Goal: Task Accomplishment & Management: Use online tool/utility

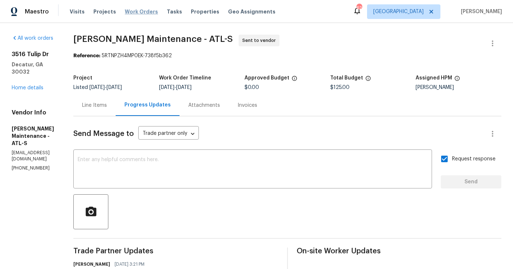
click at [144, 12] on span "Work Orders" at bounding box center [141, 11] width 33 height 7
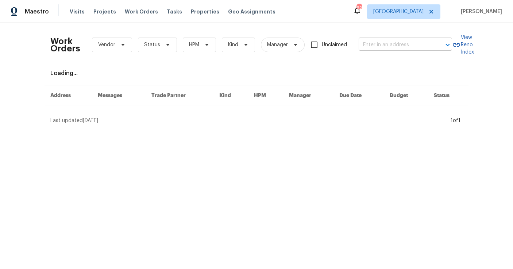
click at [399, 44] on input "text" at bounding box center [395, 44] width 73 height 11
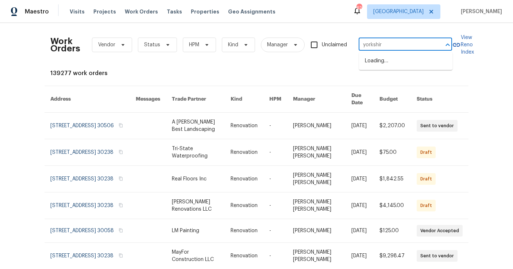
type input "yorkshire"
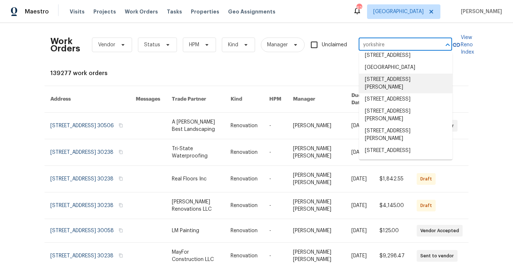
scroll to position [56, 0]
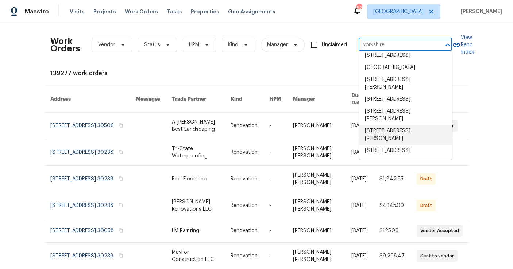
click at [392, 125] on li "[STREET_ADDRESS][PERSON_NAME]" at bounding box center [405, 135] width 93 height 20
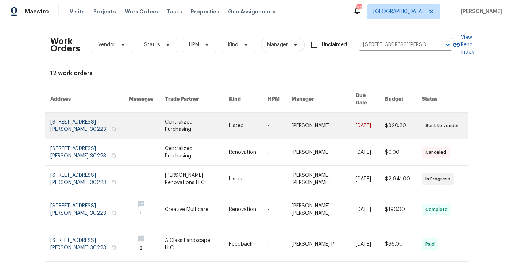
click at [70, 119] on link at bounding box center [89, 126] width 78 height 26
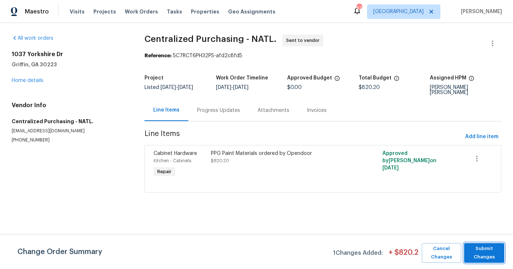
click at [492, 253] on span "Submit Changes" at bounding box center [484, 253] width 33 height 17
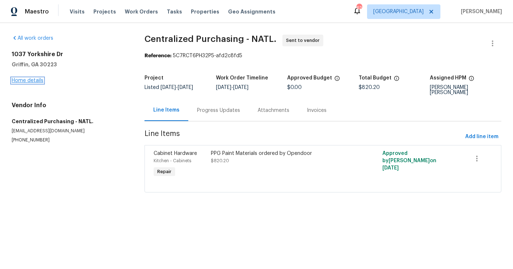
click at [32, 83] on link "Home details" at bounding box center [28, 80] width 32 height 5
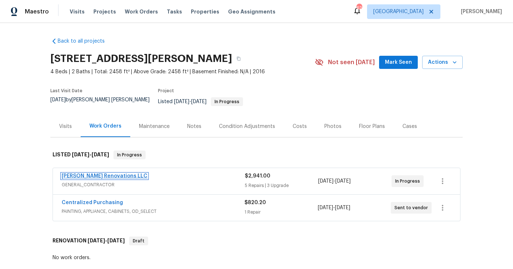
click at [106, 174] on link "[PERSON_NAME] Renovations LLC" at bounding box center [105, 176] width 86 height 5
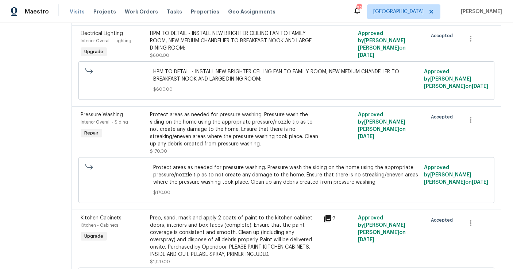
scroll to position [643, 0]
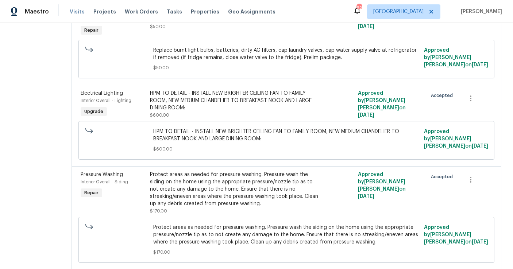
click at [78, 8] on span "Visits" at bounding box center [77, 11] width 15 height 7
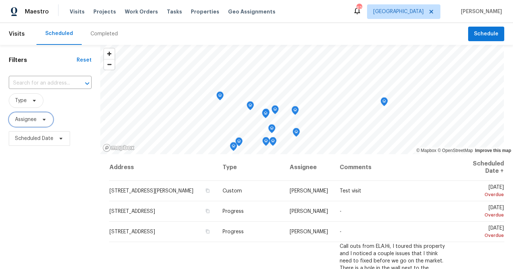
click at [32, 126] on span "Assignee" at bounding box center [31, 119] width 45 height 15
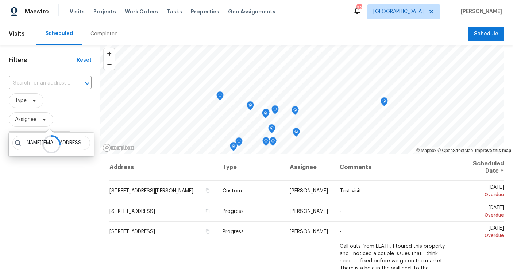
scroll to position [0, 25]
type input "[PERSON_NAME][EMAIL_ADDRESS][PERSON_NAME][DOMAIN_NAME]"
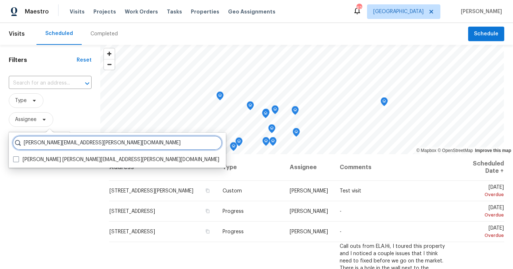
scroll to position [0, 0]
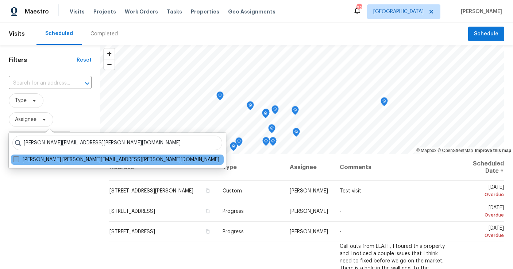
click at [76, 158] on label "[PERSON_NAME] [PERSON_NAME][EMAIL_ADDRESS][PERSON_NAME][DOMAIN_NAME]" at bounding box center [116, 159] width 206 height 7
click at [18, 158] on input "[PERSON_NAME] [PERSON_NAME][EMAIL_ADDRESS][PERSON_NAME][DOMAIN_NAME]" at bounding box center [15, 158] width 5 height 5
checkbox input "true"
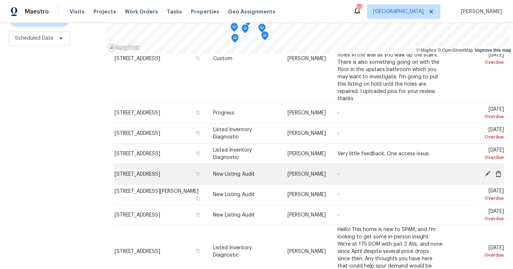
scroll to position [69, 0]
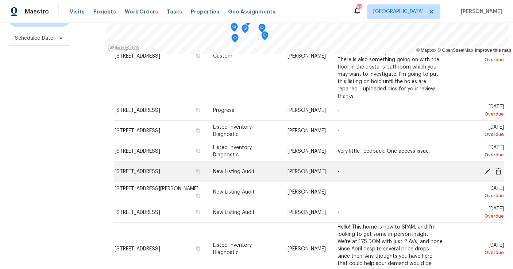
click at [490, 169] on icon at bounding box center [488, 171] width 6 height 6
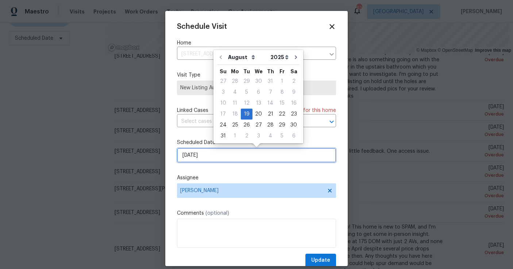
click at [249, 155] on input "[DATE]" at bounding box center [256, 155] width 159 height 15
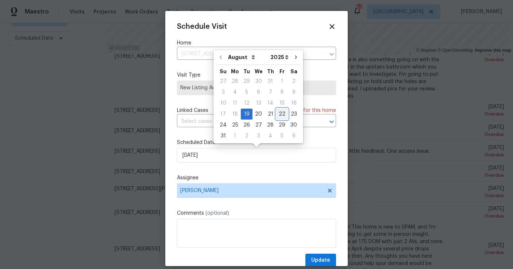
click at [276, 114] on div "22" at bounding box center [282, 114] width 12 height 10
type input "[DATE]"
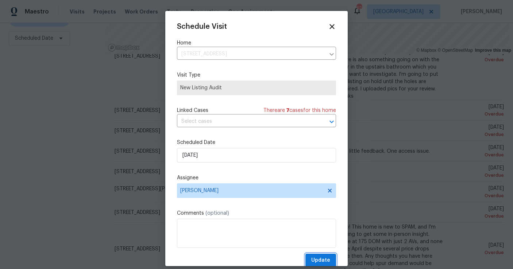
click at [322, 259] on span "Update" at bounding box center [320, 260] width 19 height 9
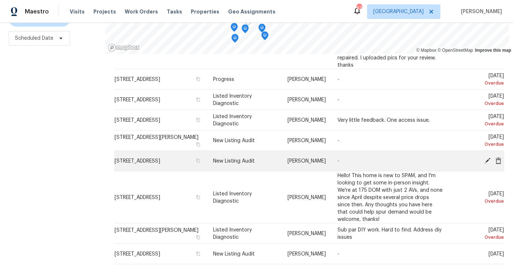
scroll to position [114, 0]
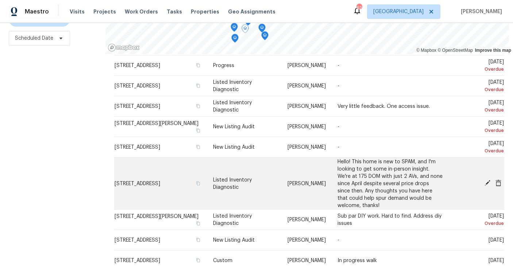
click at [489, 180] on icon at bounding box center [488, 183] width 6 height 6
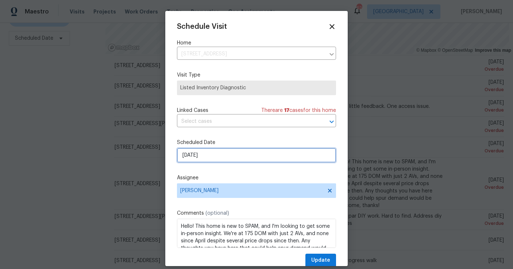
click at [220, 157] on input "[DATE]" at bounding box center [256, 155] width 159 height 15
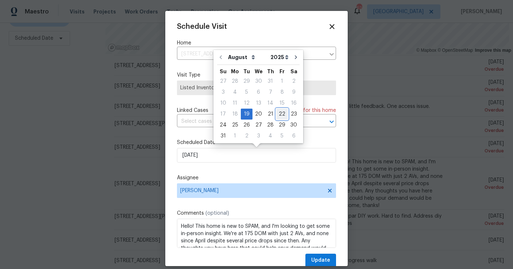
click at [279, 113] on div "22" at bounding box center [282, 114] width 12 height 10
type input "[DATE]"
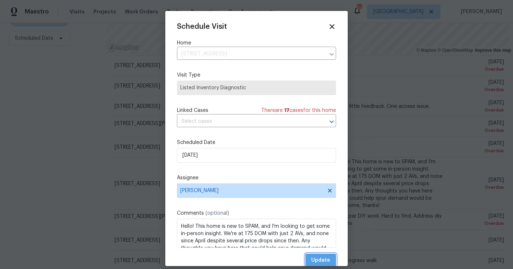
click at [330, 260] on span "Update" at bounding box center [320, 260] width 19 height 9
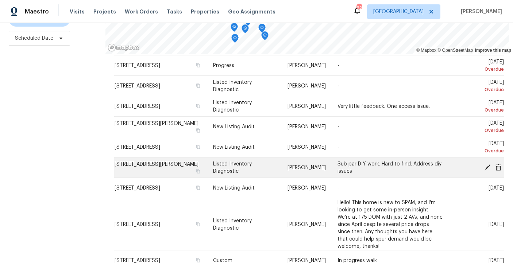
click at [487, 166] on icon at bounding box center [488, 167] width 6 height 6
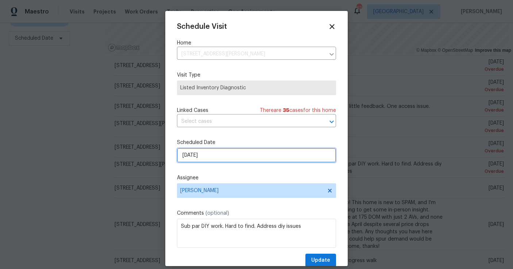
click at [206, 153] on input "[DATE]" at bounding box center [256, 155] width 159 height 15
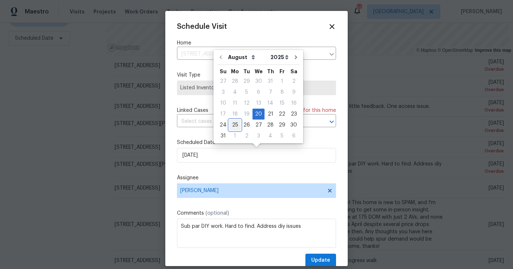
click at [234, 126] on div "25" at bounding box center [235, 125] width 12 height 10
type input "[DATE]"
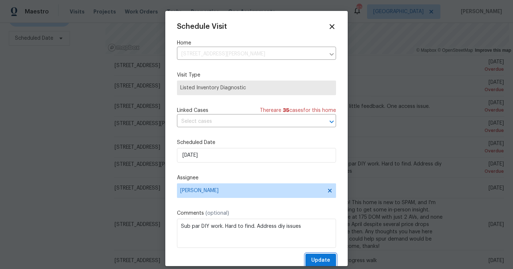
click at [318, 257] on span "Update" at bounding box center [320, 260] width 19 height 9
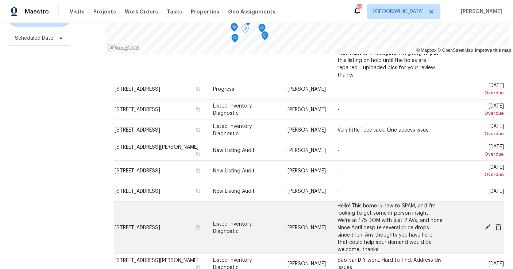
scroll to position [90, 0]
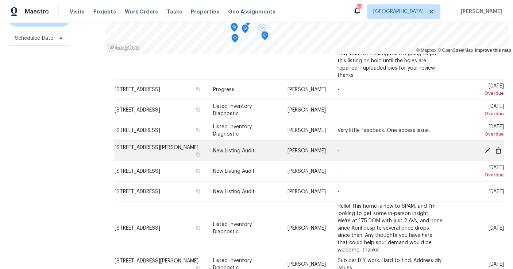
click at [488, 149] on icon at bounding box center [488, 150] width 6 height 6
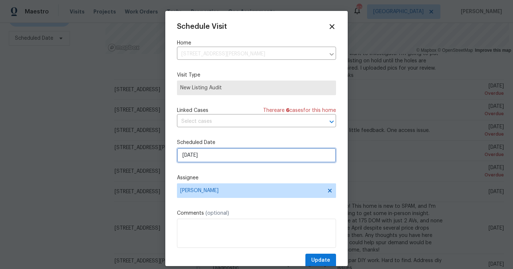
click at [235, 162] on input "[DATE]" at bounding box center [256, 155] width 159 height 15
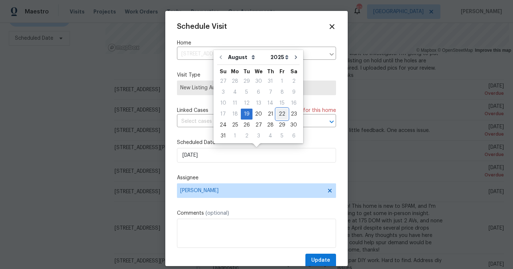
click at [278, 115] on div "22" at bounding box center [282, 114] width 12 height 10
type input "[DATE]"
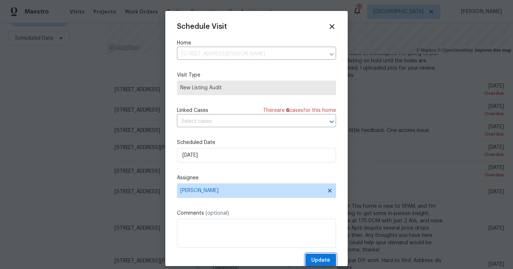
click at [316, 261] on span "Update" at bounding box center [320, 260] width 19 height 9
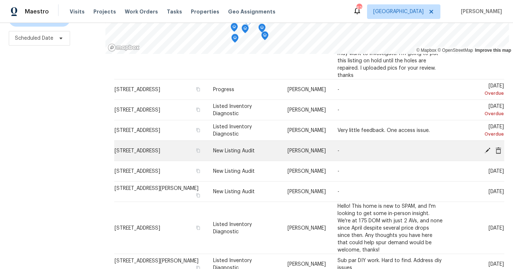
click at [489, 150] on icon at bounding box center [488, 150] width 6 height 6
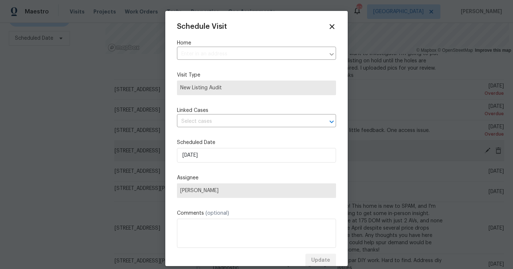
type input "[STREET_ADDRESS]"
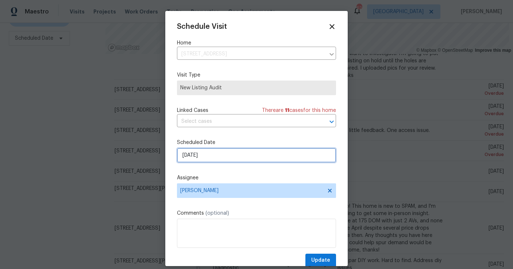
click at [262, 153] on input "[DATE]" at bounding box center [256, 155] width 159 height 15
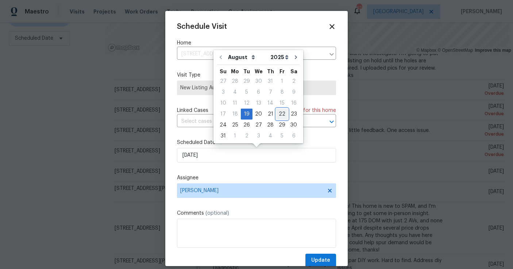
click at [279, 115] on div "22" at bounding box center [282, 114] width 12 height 10
type input "[DATE]"
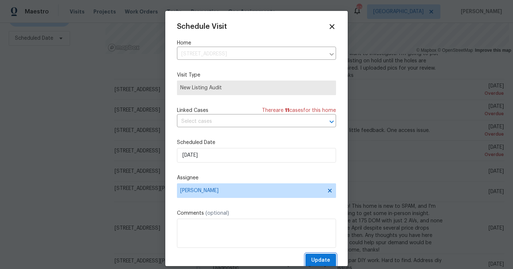
click at [315, 260] on span "Update" at bounding box center [320, 260] width 19 height 9
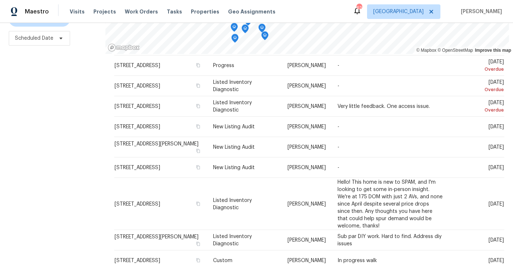
scroll to position [0, 0]
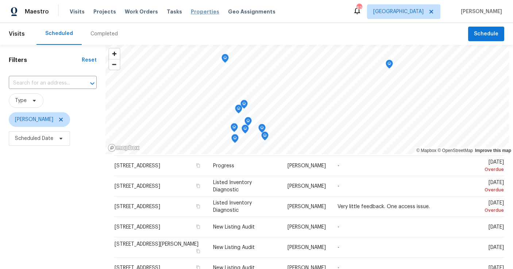
click at [192, 12] on span "Properties" at bounding box center [205, 11] width 28 height 7
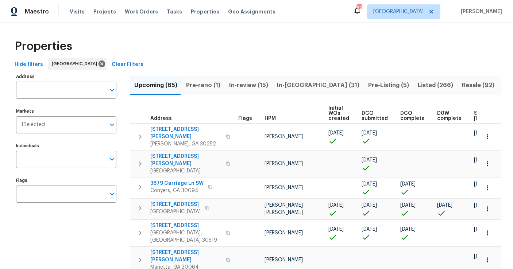
click at [368, 88] on span "Pre-Listing (5)" at bounding box center [388, 85] width 41 height 10
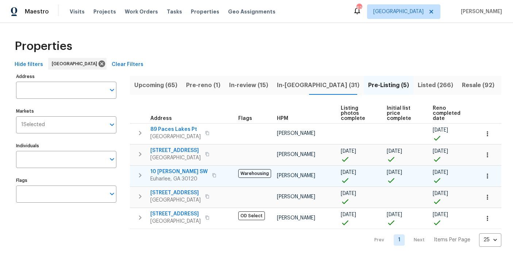
click at [141, 176] on icon "button" at bounding box center [140, 175] width 9 height 9
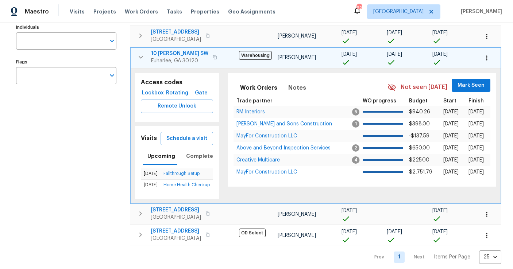
scroll to position [131, 0]
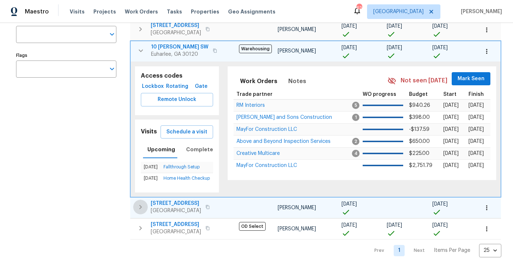
click at [140, 206] on icon "button" at bounding box center [140, 207] width 3 height 4
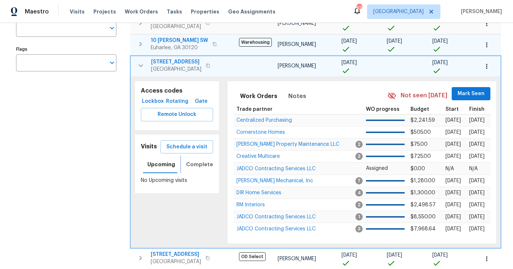
click at [189, 162] on span "Completed" at bounding box center [201, 164] width 31 height 9
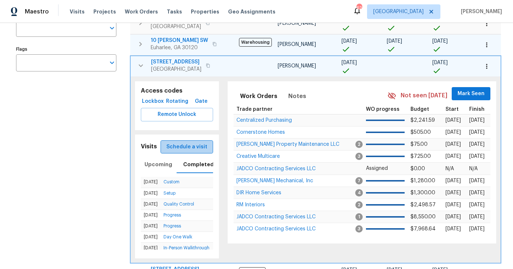
click at [194, 147] on span "Schedule a visit" at bounding box center [186, 147] width 41 height 9
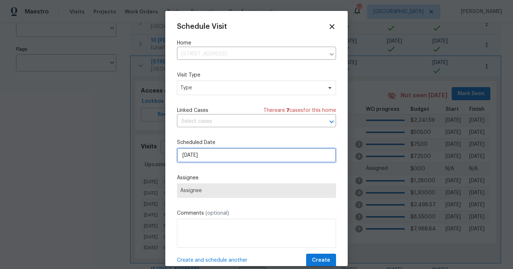
click at [207, 159] on input "[DATE]" at bounding box center [256, 155] width 159 height 15
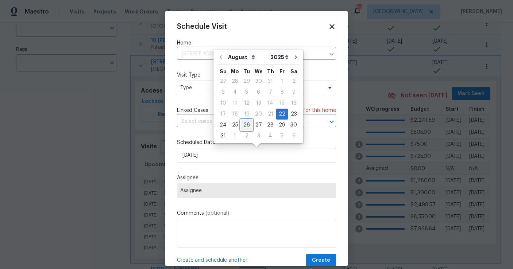
click at [244, 126] on div "26" at bounding box center [247, 125] width 12 height 10
type input "[DATE]"
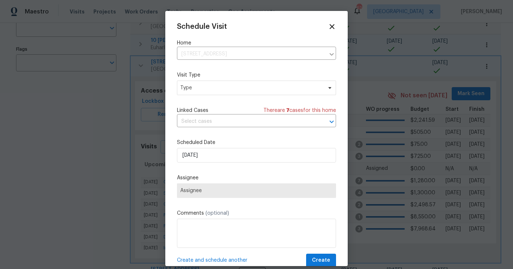
click at [203, 195] on span "Assignee" at bounding box center [256, 191] width 159 height 15
click at [200, 89] on span "Type" at bounding box center [251, 87] width 142 height 7
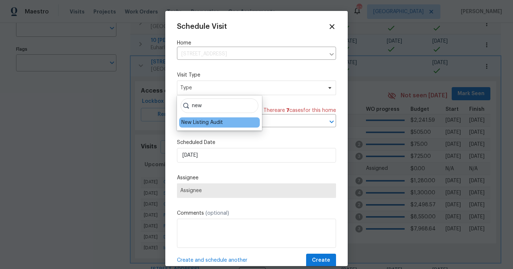
type input "new"
click at [202, 126] on div "New Listing Audit" at bounding box center [219, 123] width 81 height 10
click at [205, 121] on div "New Listing Audit" at bounding box center [202, 122] width 42 height 7
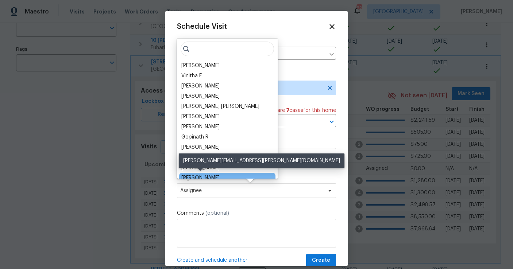
scroll to position [12, 0]
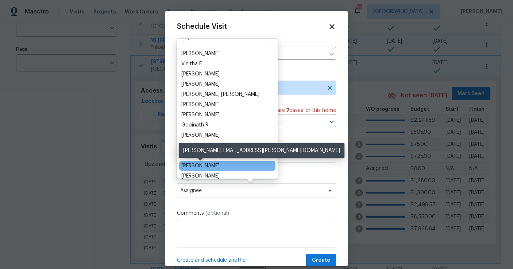
click at [203, 166] on div "[PERSON_NAME]" at bounding box center [200, 165] width 38 height 7
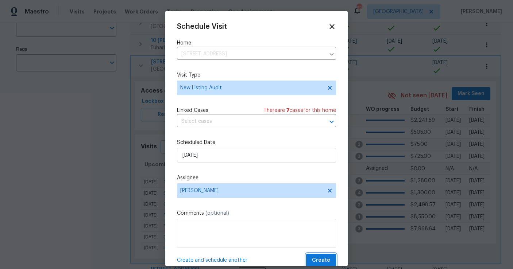
click at [328, 261] on span "Create" at bounding box center [321, 260] width 18 height 9
